Goal: Information Seeking & Learning: Learn about a topic

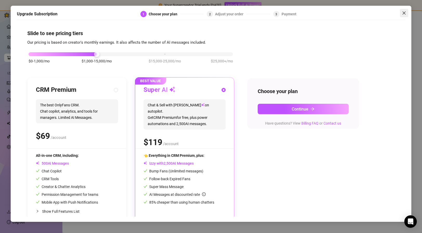
click at [405, 13] on icon "close" at bounding box center [404, 13] width 4 height 4
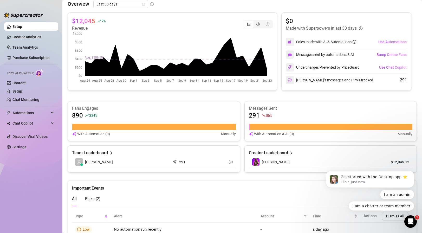
scroll to position [104, 0]
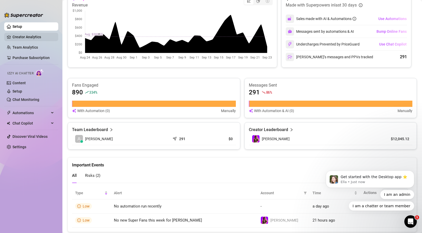
click at [43, 40] on link "Creator Analytics" at bounding box center [33, 37] width 42 height 8
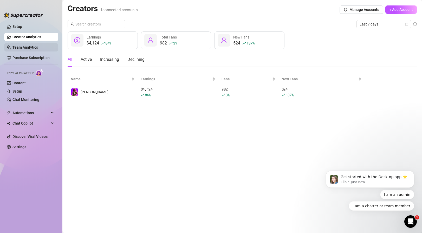
click at [38, 47] on link "Team Analytics" at bounding box center [24, 47] width 25 height 4
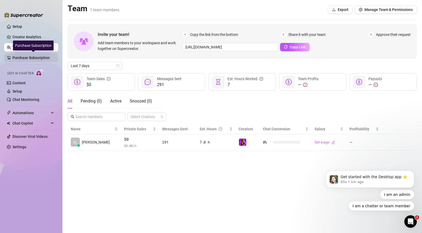
click at [35, 58] on link "Purchase Subscription" at bounding box center [33, 58] width 42 height 8
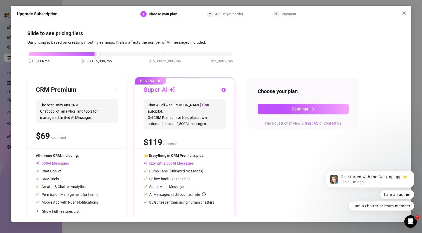
scroll to position [9, 0]
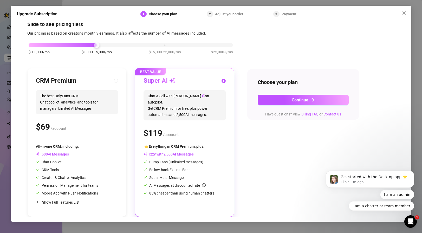
click at [67, 202] on span "Show Full Features List" at bounding box center [60, 202] width 37 height 4
radio input "true"
radio input "false"
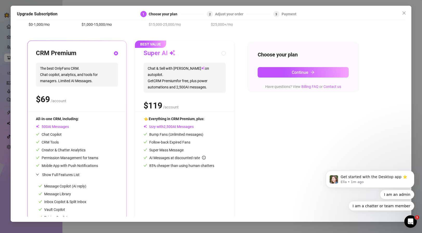
scroll to position [0, 0]
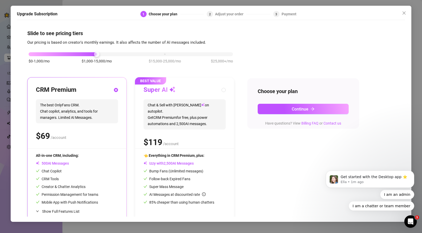
click at [406, 17] on div "Upgrade Subscription 1 Choose your plan 2 Adjust your order 3 Payment Slide to …" at bounding box center [211, 114] width 400 height 216
click at [406, 16] on button "Close" at bounding box center [403, 13] width 8 height 8
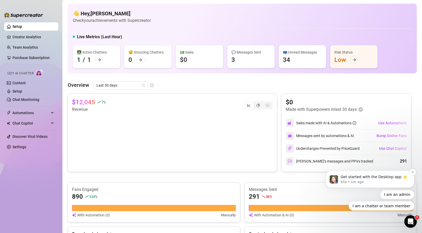
click at [367, 180] on p "Ella • 1m ago" at bounding box center [373, 181] width 67 height 5
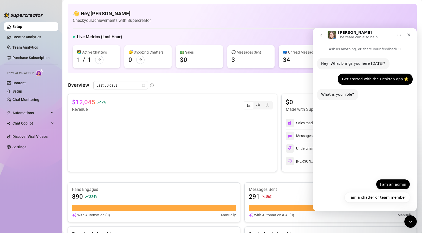
click at [388, 184] on button "I am an admin" at bounding box center [393, 184] width 34 height 10
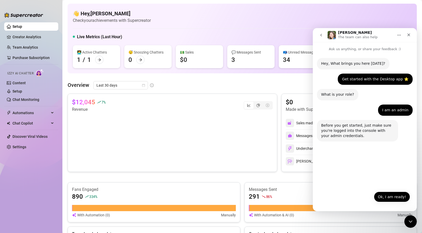
click at [386, 196] on button "Ok, I am ready!" at bounding box center [391, 196] width 36 height 10
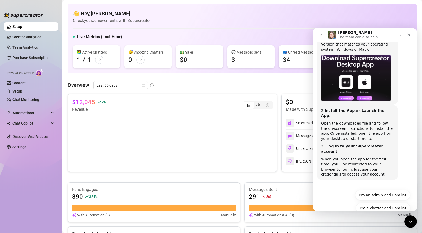
scroll to position [135, 0]
click at [374, 189] on button "I'm an admin and I am in!" at bounding box center [382, 194] width 55 height 10
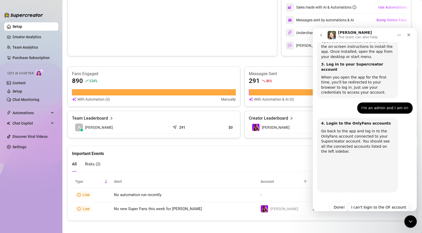
scroll to position [118, 0]
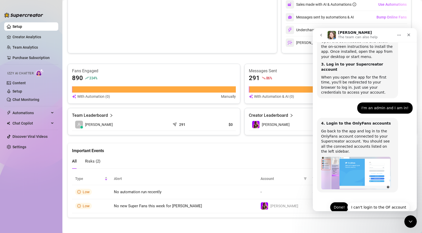
click at [343, 202] on button "Done!" at bounding box center [339, 207] width 19 height 10
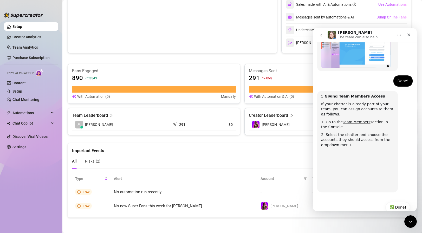
scroll to position [346, 0]
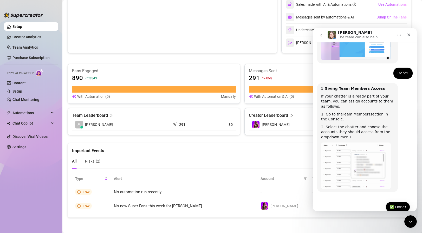
click at [398, 202] on button "✅ Done!" at bounding box center [397, 207] width 24 height 10
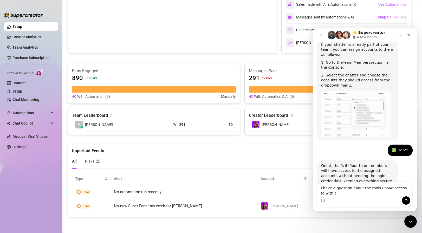
scroll to position [403, 0]
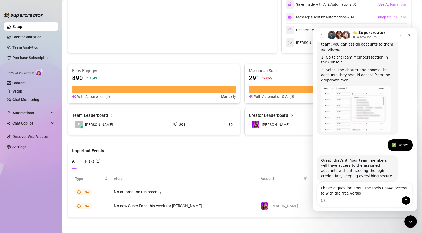
type textarea "I have a question about the tools I have access to with the free version"
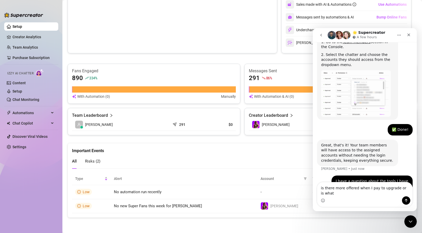
scroll to position [423, 0]
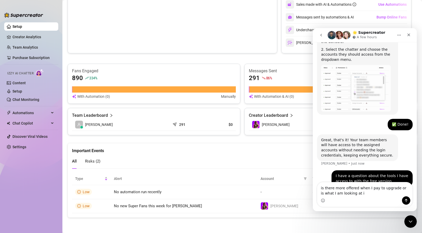
type textarea "is there more offered when I pay to upgrade or is what I am looking at it"
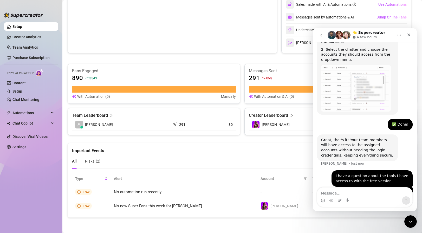
scroll to position [435, 0]
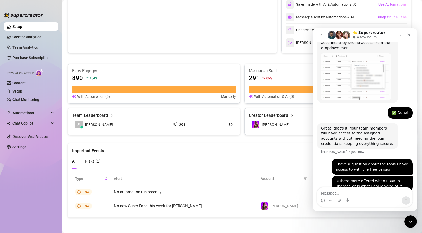
click at [292, 61] on div "$12,045 7 % Revenue $0 Made with Superpowers in last 30 days Sales made with AI…" at bounding box center [242, 55] width 349 height 160
click at [320, 32] on button "go back" at bounding box center [321, 35] width 10 height 10
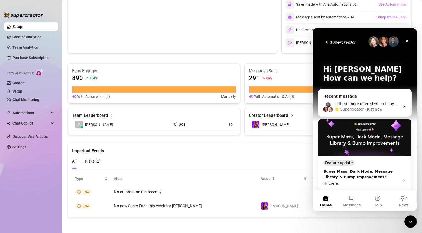
scroll to position [0, 0]
click at [365, 101] on div "is there more offered when I pay to upgrade or is what I am looking at it" at bounding box center [366, 103] width 65 height 5
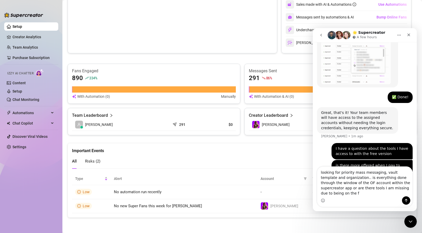
scroll to position [456, 0]
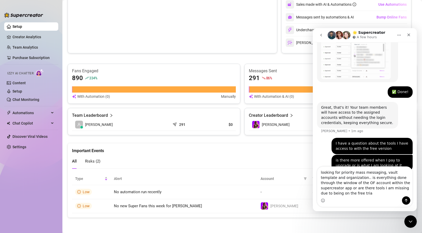
type textarea "looking for priority mass messaging, vault template and organization.. is every…"
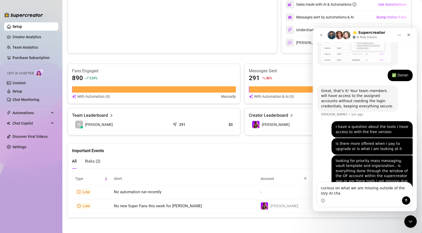
scroll to position [477, 0]
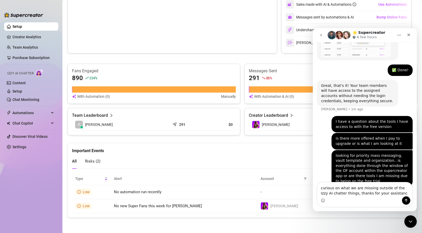
type textarea "curious on what we are missing outside of the Izzy AI chatter things, thanks fo…"
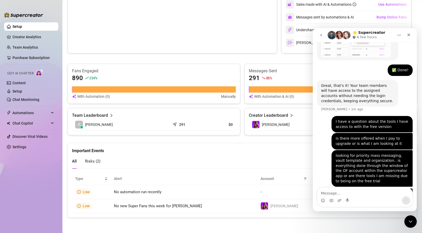
scroll to position [494, 0]
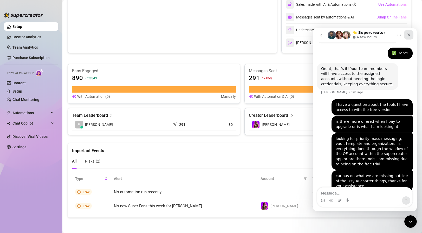
click at [408, 34] on icon "Close" at bounding box center [408, 35] width 4 height 4
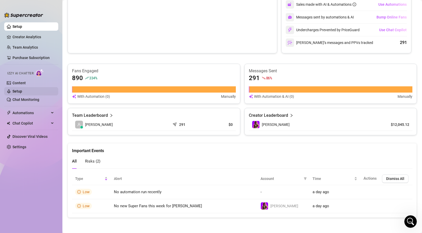
click at [22, 91] on link "Setup" at bounding box center [17, 91] width 10 height 4
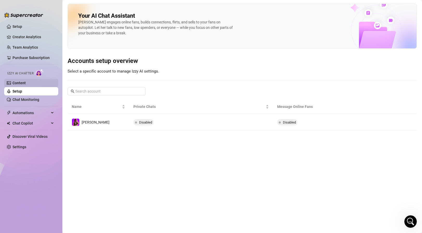
click at [26, 83] on link "Content" at bounding box center [18, 83] width 13 height 4
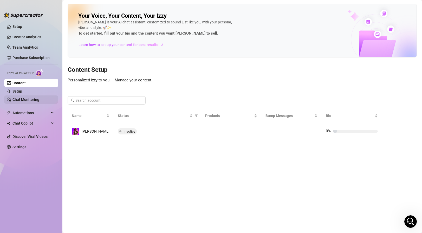
click at [35, 99] on link "Chat Monitoring" at bounding box center [25, 99] width 27 height 4
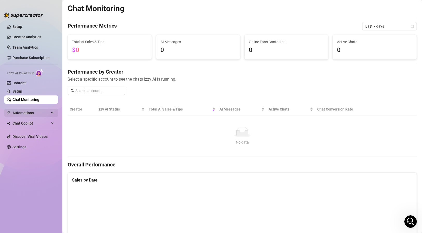
click at [37, 112] on span "Automations" at bounding box center [30, 113] width 37 height 8
